Goal: Transaction & Acquisition: Purchase product/service

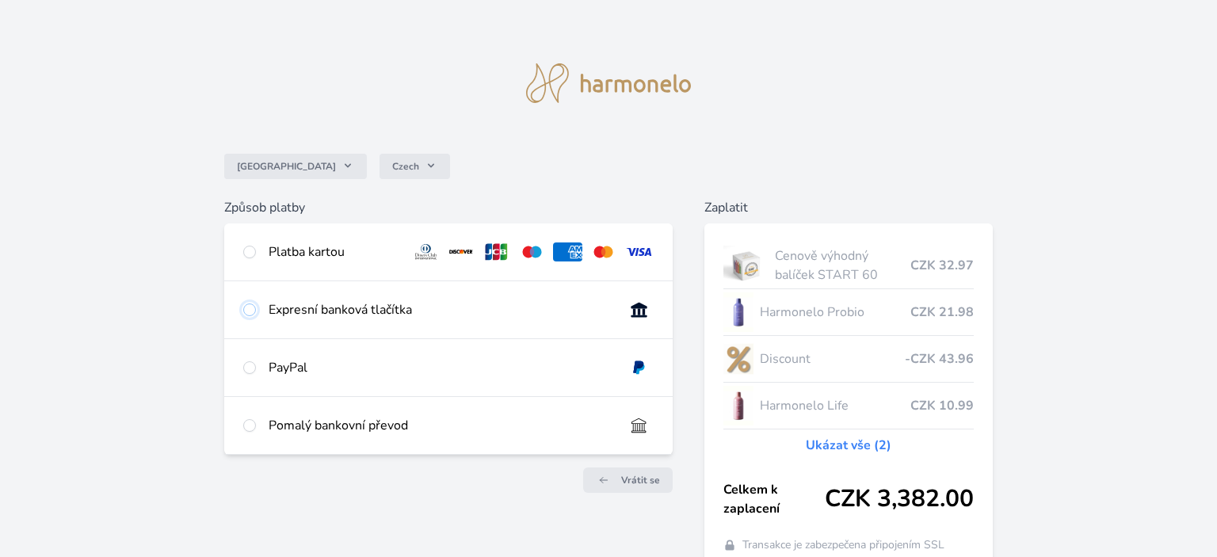
click at [248, 312] on input "radio" at bounding box center [249, 309] width 13 height 13
radio input "true"
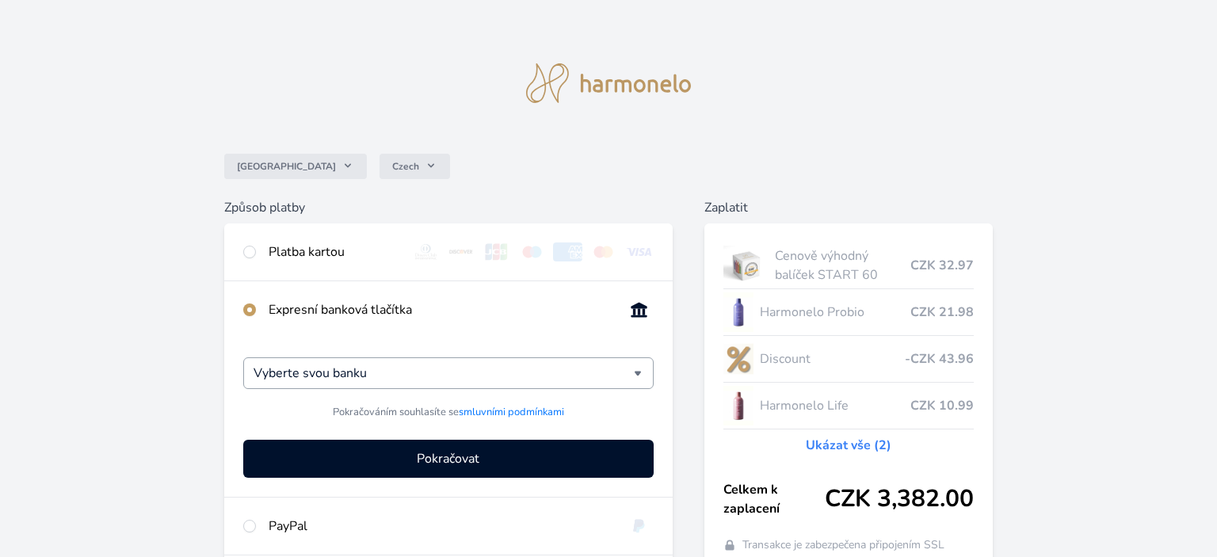
click at [639, 373] on div "Vyberte svou banku" at bounding box center [448, 373] width 410 height 32
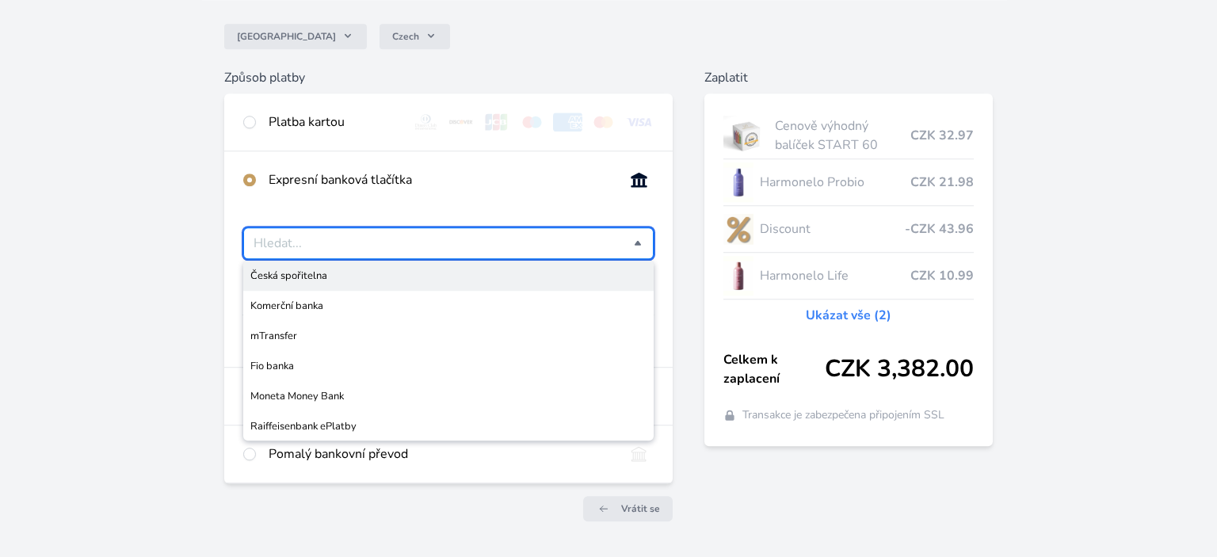
scroll to position [167, 0]
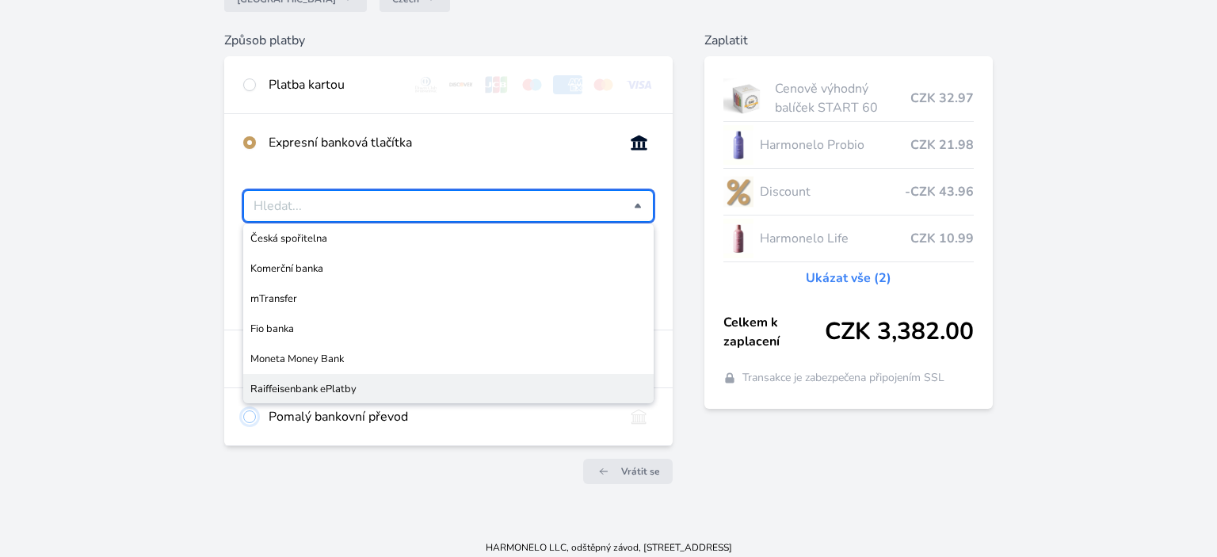
click at [244, 415] on input "radio" at bounding box center [249, 416] width 13 height 13
radio input "true"
radio input "false"
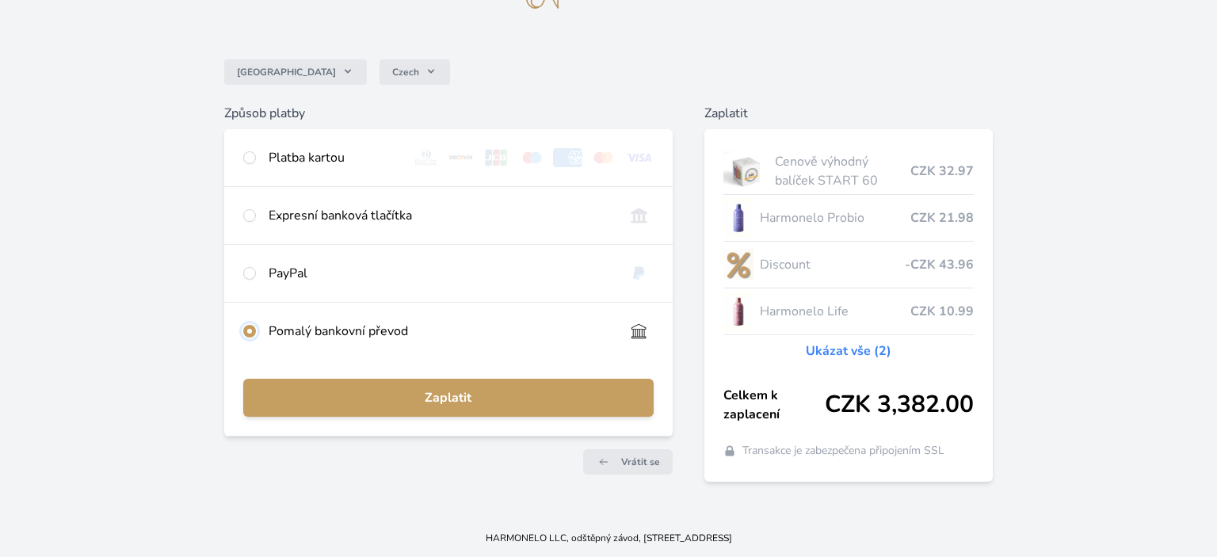
scroll to position [93, 0]
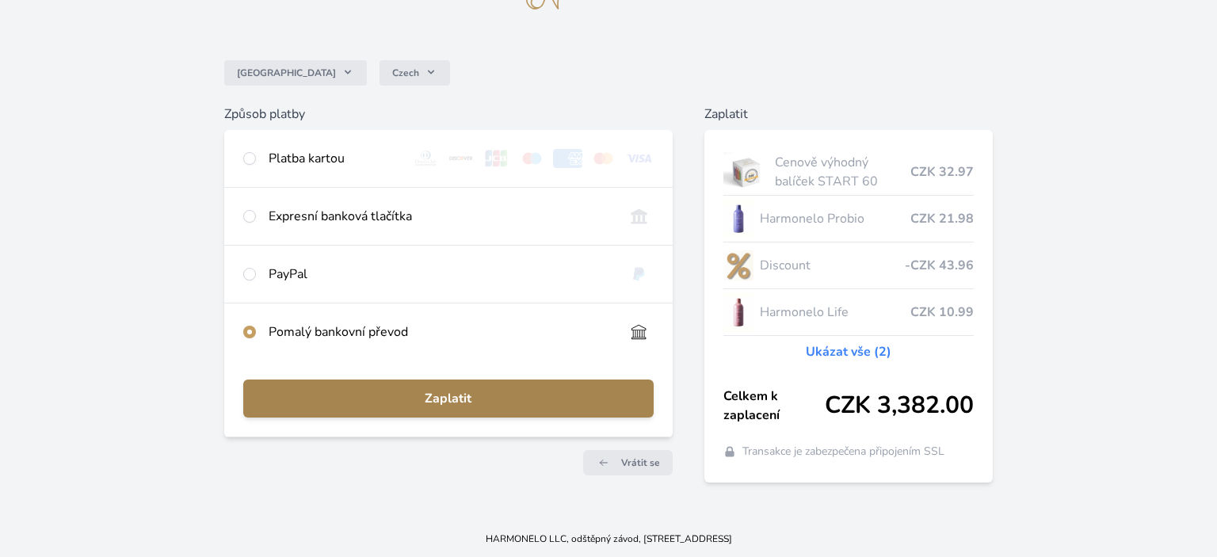
click at [462, 397] on span "Zaplatit" at bounding box center [448, 398] width 385 height 19
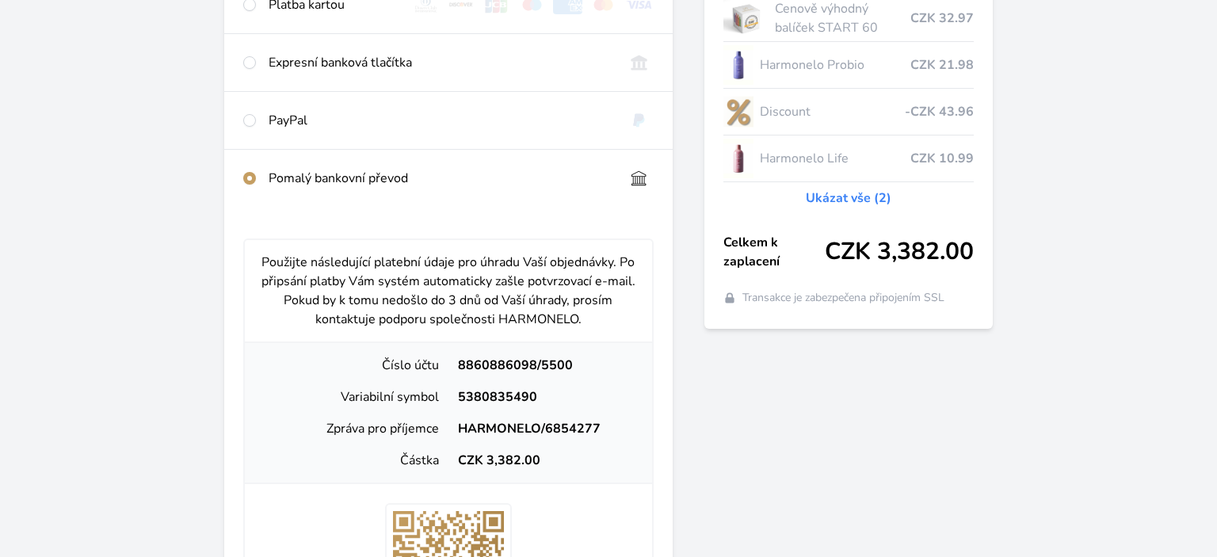
scroll to position [0, 0]
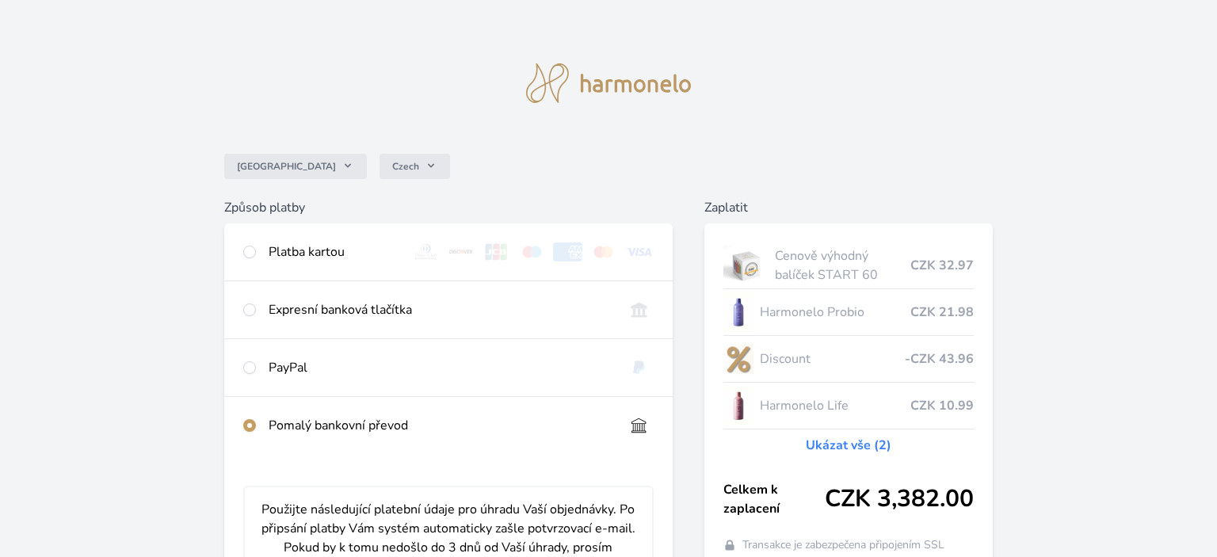
click at [861, 444] on link "Ukázat vše (2)" at bounding box center [849, 445] width 86 height 19
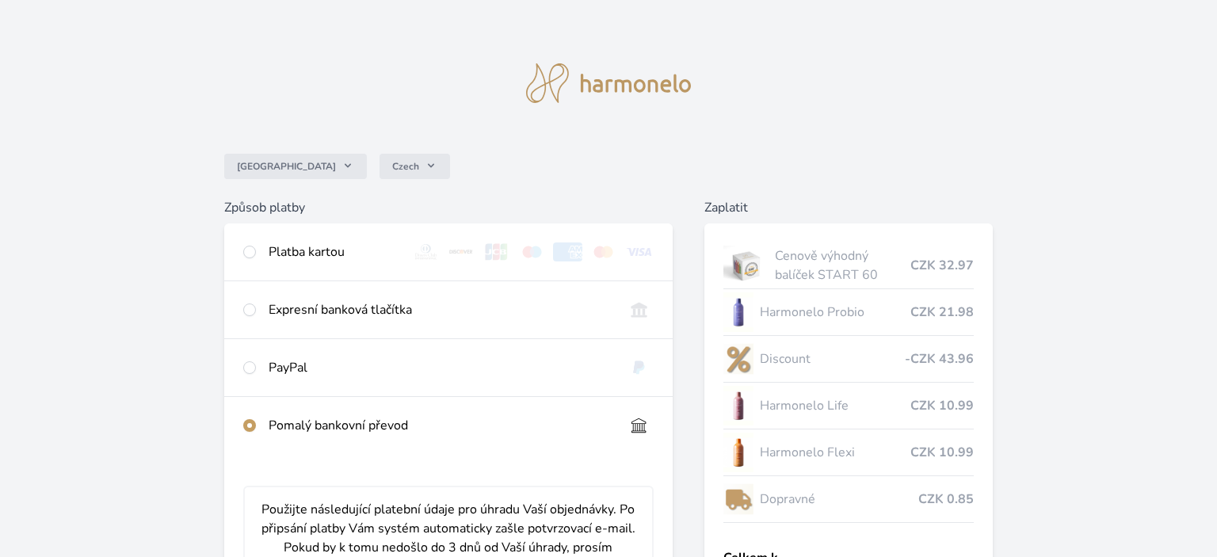
click at [647, 84] on img at bounding box center [608, 83] width 165 height 40
click at [551, 87] on img at bounding box center [608, 83] width 165 height 40
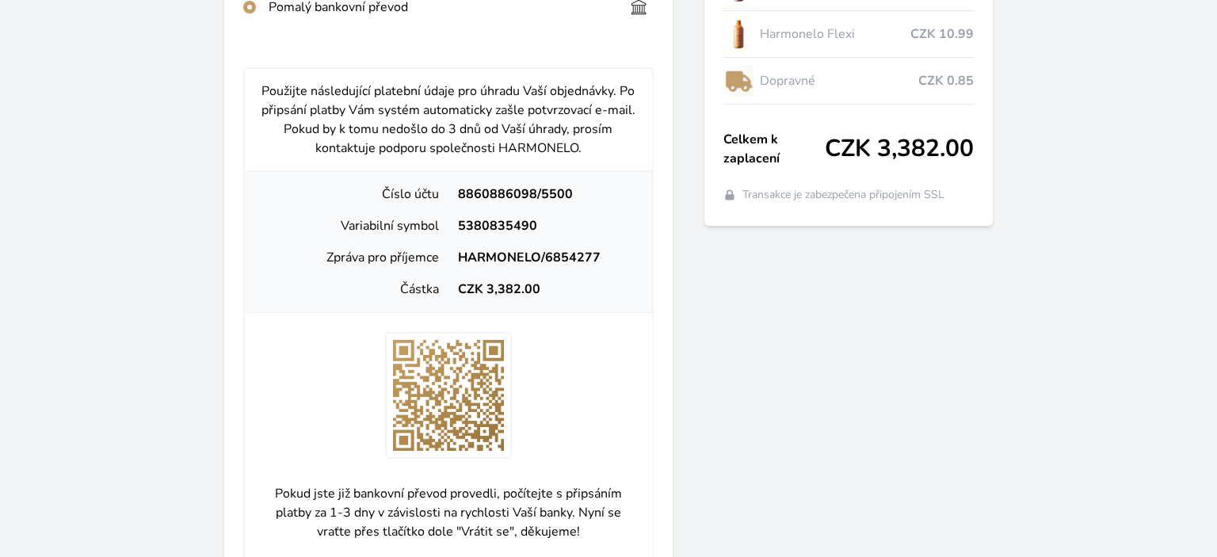
scroll to position [666, 0]
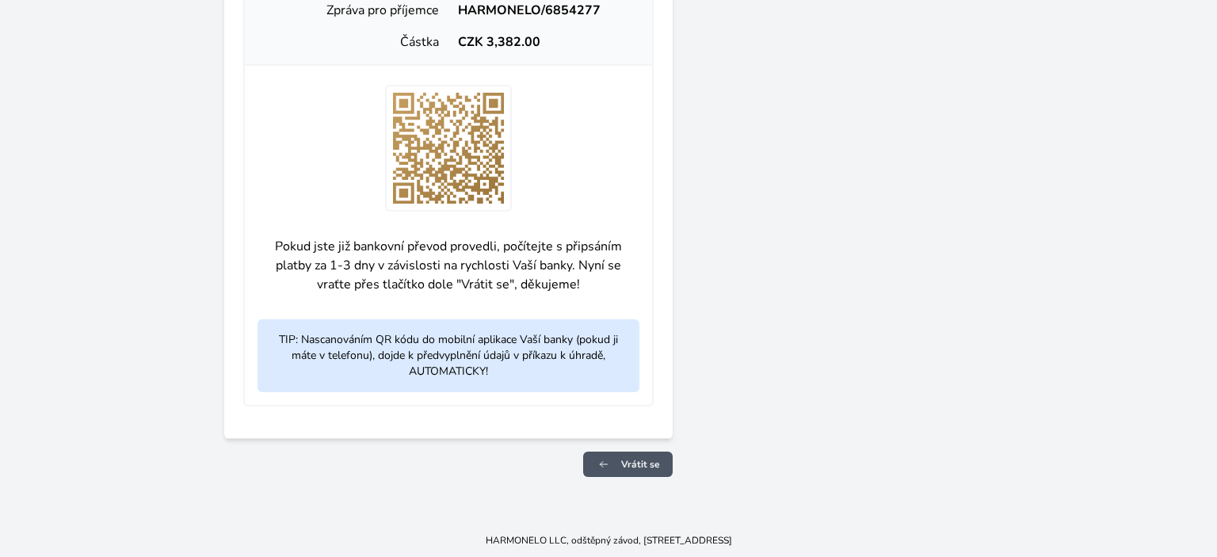
click at [629, 458] on span "Vrátit se" at bounding box center [640, 464] width 39 height 13
